Goal: Task Accomplishment & Management: Use online tool/utility

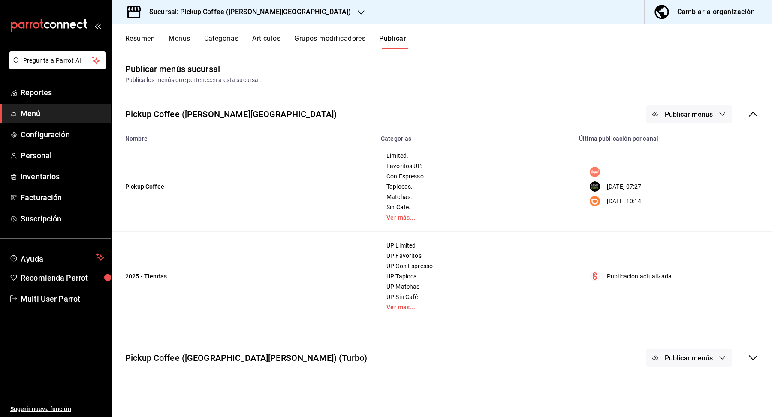
click at [228, 14] on h3 "Sucursal: Pickup Coffee ([PERSON_NAME][GEOGRAPHIC_DATA])" at bounding box center [246, 12] width 208 height 10
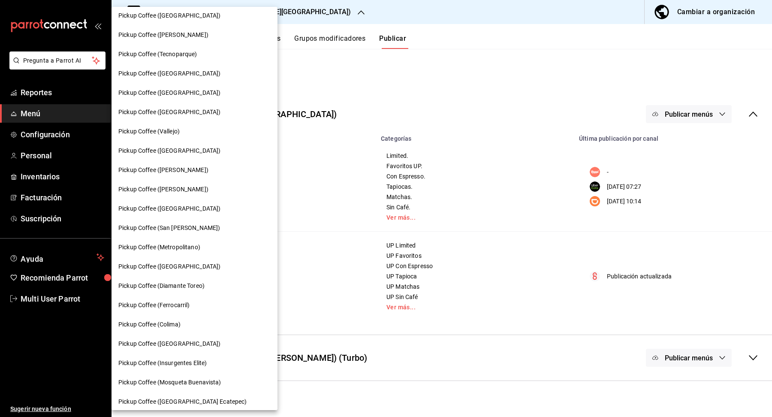
scroll to position [277, 0]
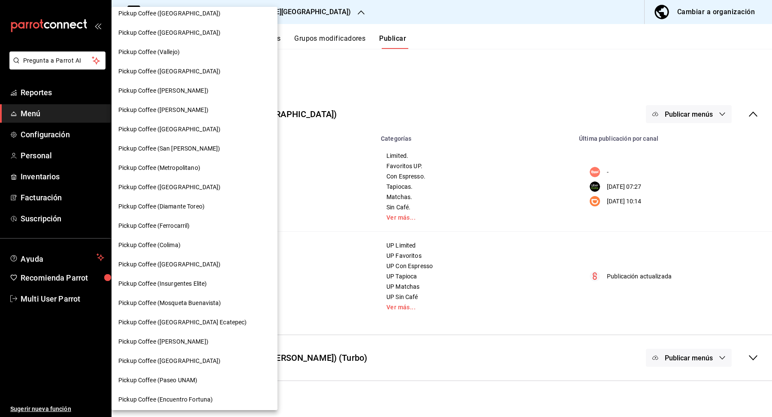
click at [162, 283] on span "Pickup Coffee (Insurgentes Elite)" at bounding box center [162, 283] width 88 height 9
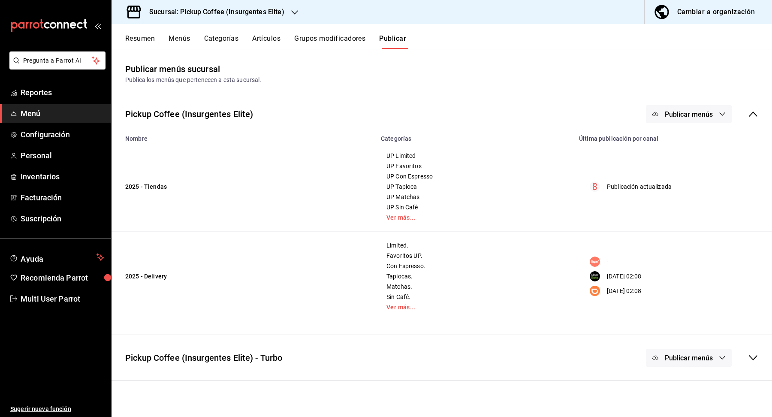
click at [716, 116] on button "Publicar menús" at bounding box center [689, 114] width 86 height 18
click at [695, 183] on li "Uber Eats" at bounding box center [689, 190] width 79 height 24
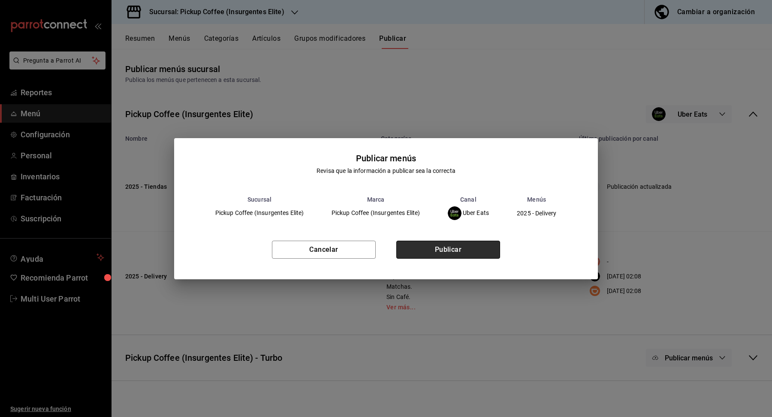
click at [499, 253] on button "Publicar" at bounding box center [448, 250] width 104 height 18
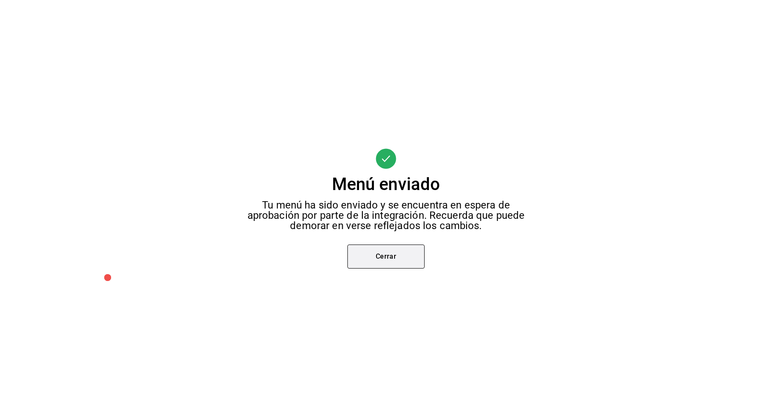
click at [381, 263] on button "Cerrar" at bounding box center [385, 256] width 77 height 24
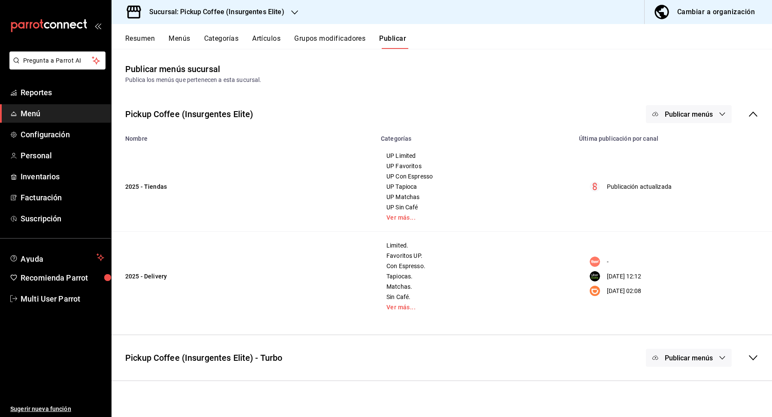
click at [262, 12] on h3 "Sucursal: Pickup Coffee (Insurgentes Elite)" at bounding box center [213, 12] width 142 height 10
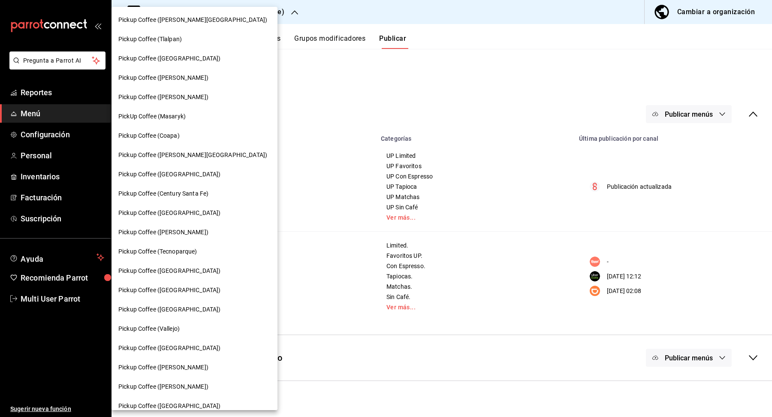
click at [262, 12] on div at bounding box center [386, 208] width 772 height 417
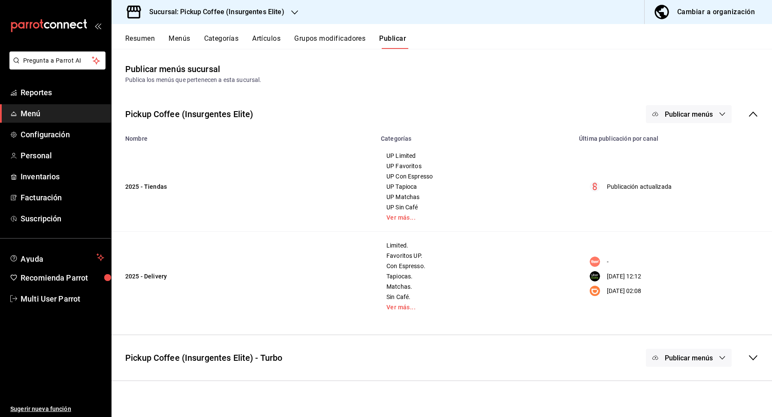
click at [262, 13] on h3 "Sucursal: Pickup Coffee (Insurgentes Elite)" at bounding box center [213, 12] width 142 height 10
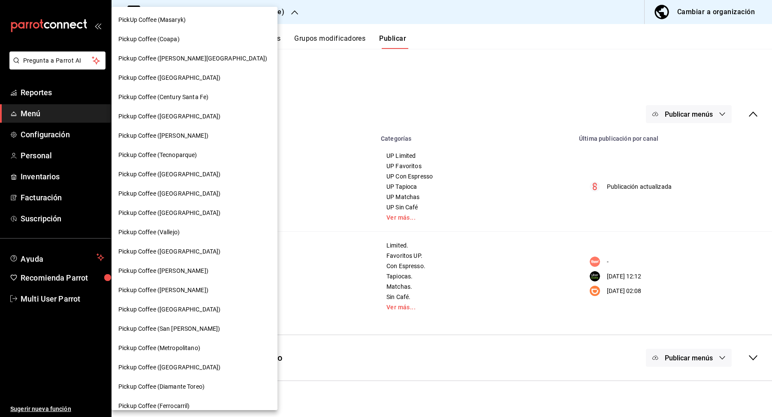
scroll to position [101, 0]
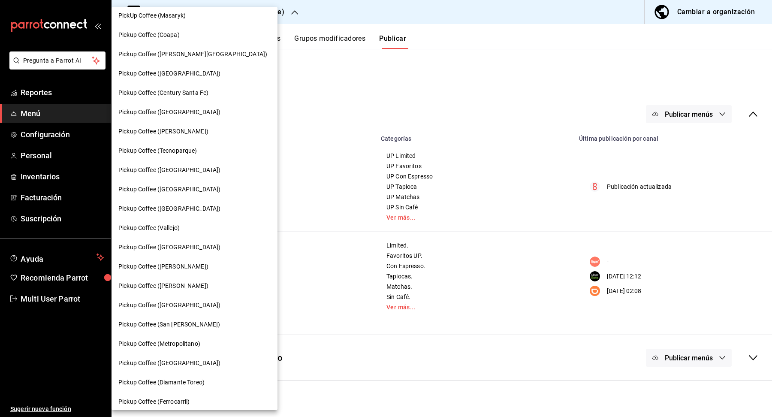
click at [170, 207] on span "Pickup Coffee ([GEOGRAPHIC_DATA])" at bounding box center [169, 208] width 102 height 9
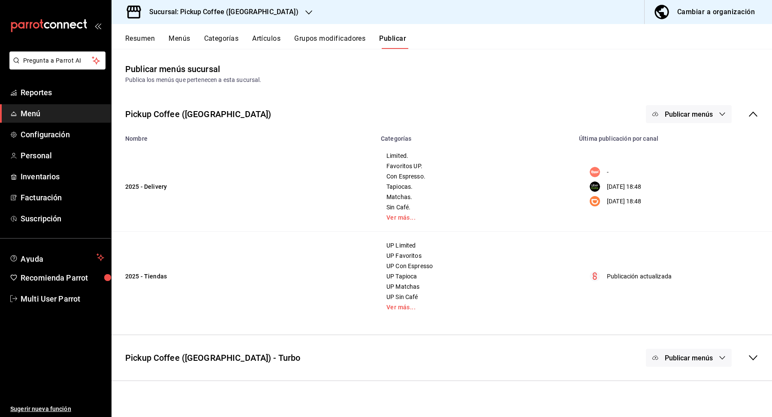
click at [704, 114] on span "Publicar menús" at bounding box center [689, 114] width 48 height 8
click at [704, 114] on div at bounding box center [386, 208] width 772 height 417
click at [701, 116] on span "Publicar menús" at bounding box center [689, 114] width 48 height 8
click at [692, 159] on li "Uber Eats" at bounding box center [689, 166] width 79 height 24
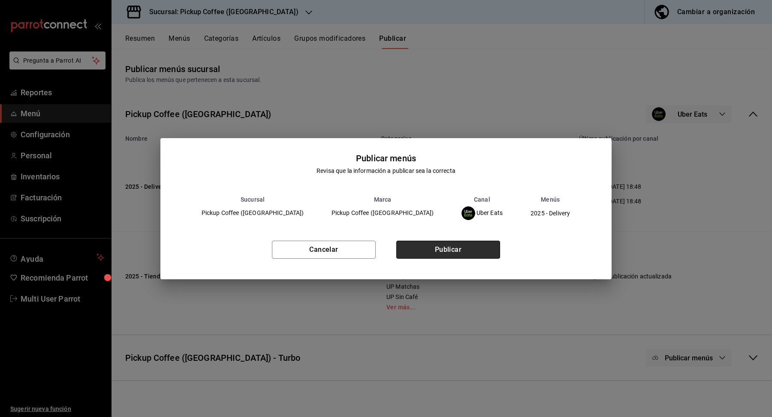
click at [414, 253] on button "Publicar" at bounding box center [448, 250] width 104 height 18
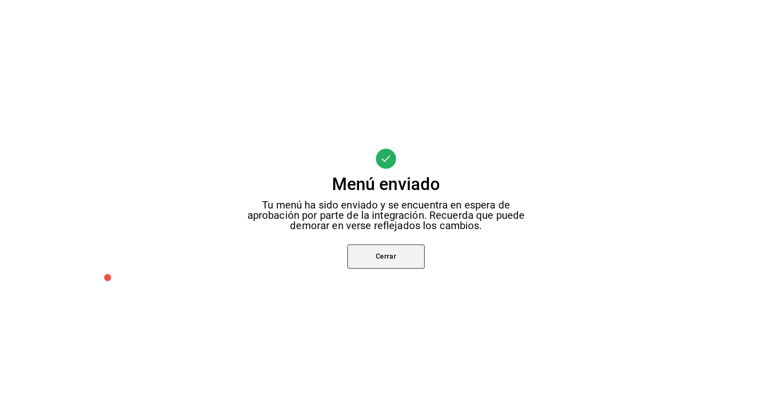
click at [406, 250] on button "Cerrar" at bounding box center [385, 256] width 77 height 24
click at [406, 250] on div "Menú enviado Tu menú ha sido enviado y se encuentra en espera de aprobación por…" at bounding box center [386, 208] width 772 height 417
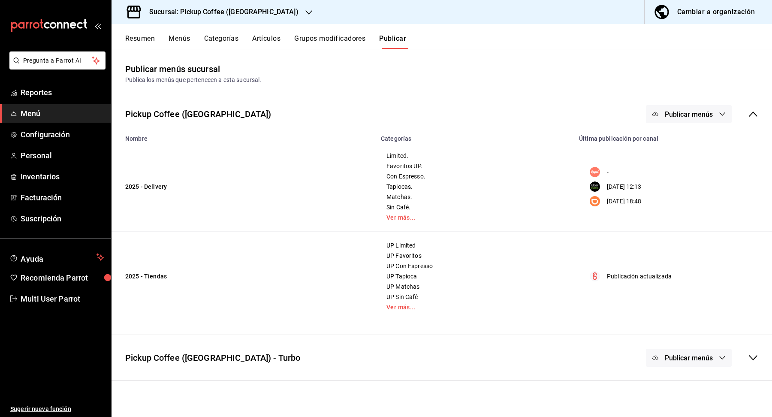
click at [243, 14] on h3 "Sucursal: Pickup Coffee ([GEOGRAPHIC_DATA])" at bounding box center [220, 12] width 156 height 10
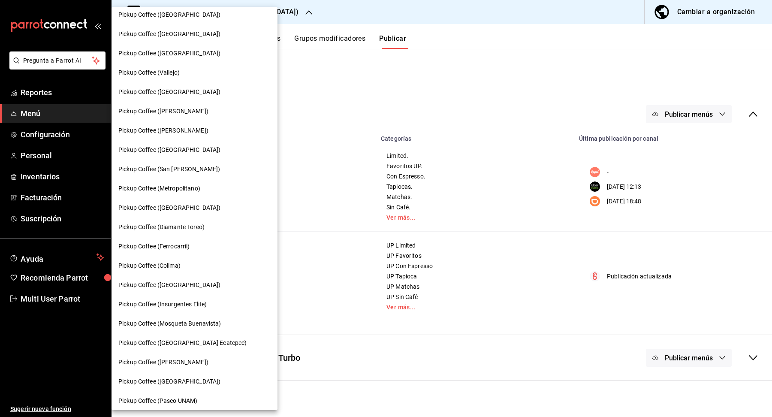
scroll to position [230, 0]
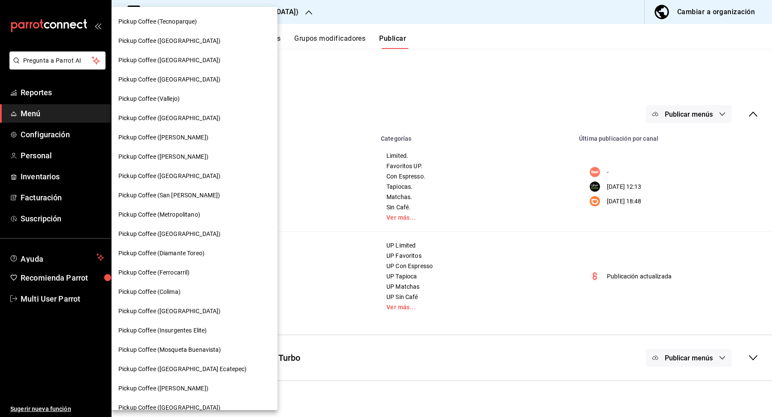
click at [174, 217] on span "Pickup Coffee (Metropolitano)" at bounding box center [159, 214] width 82 height 9
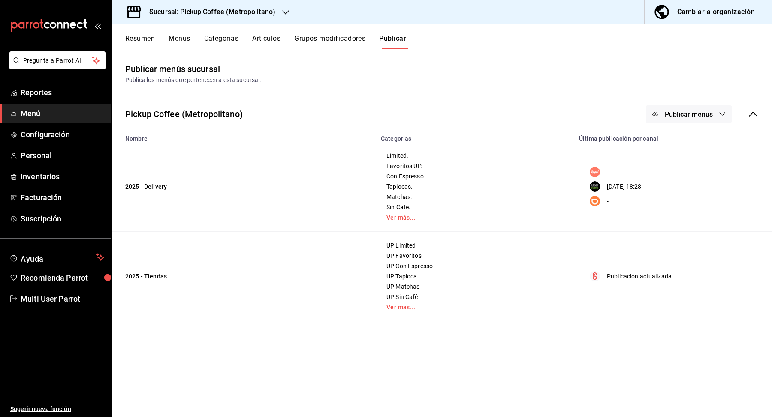
click at [713, 112] on button "Publicar menús" at bounding box center [689, 114] width 86 height 18
click at [696, 161] on li "Uber Eats" at bounding box center [689, 166] width 79 height 24
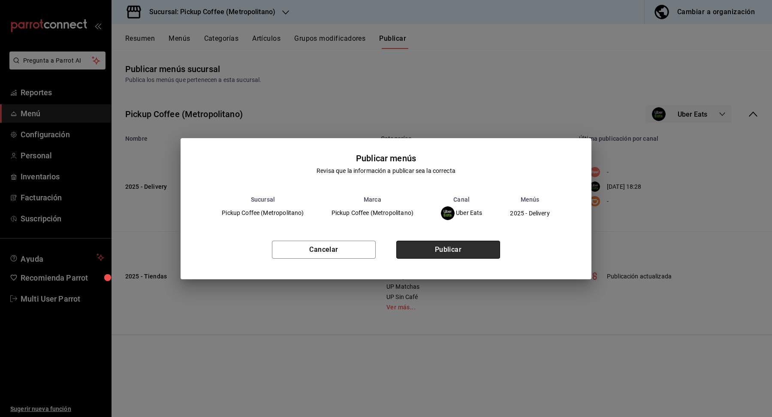
click at [417, 241] on button "Publicar" at bounding box center [448, 250] width 104 height 18
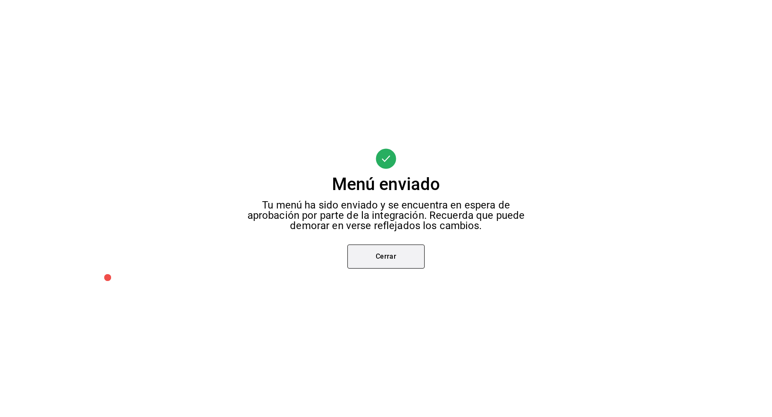
click at [417, 254] on button "Cerrar" at bounding box center [385, 256] width 77 height 24
